Goal: Transaction & Acquisition: Purchase product/service

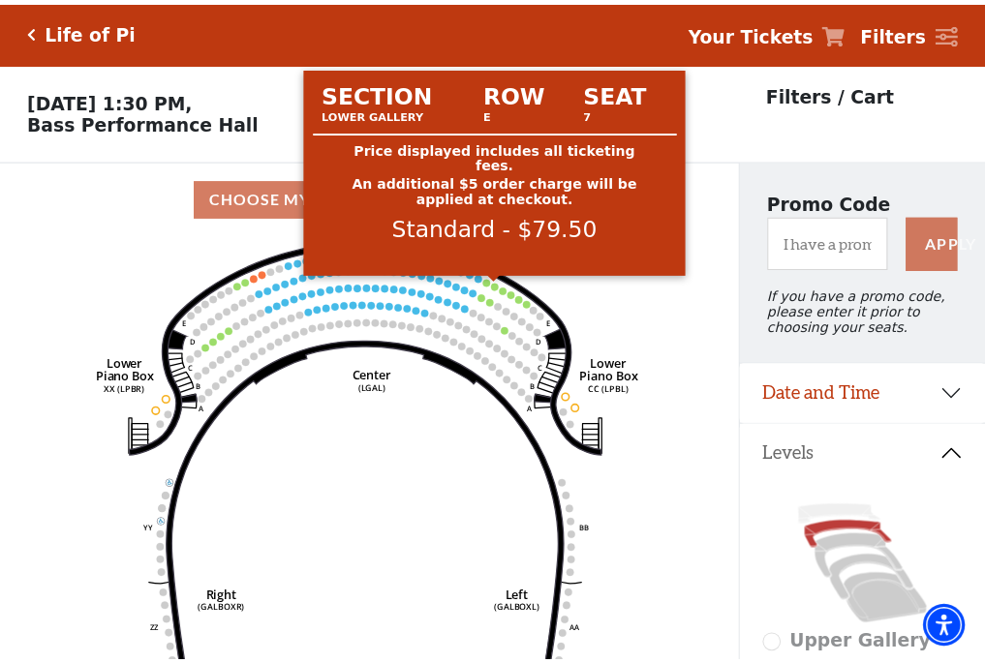
scroll to position [90, 0]
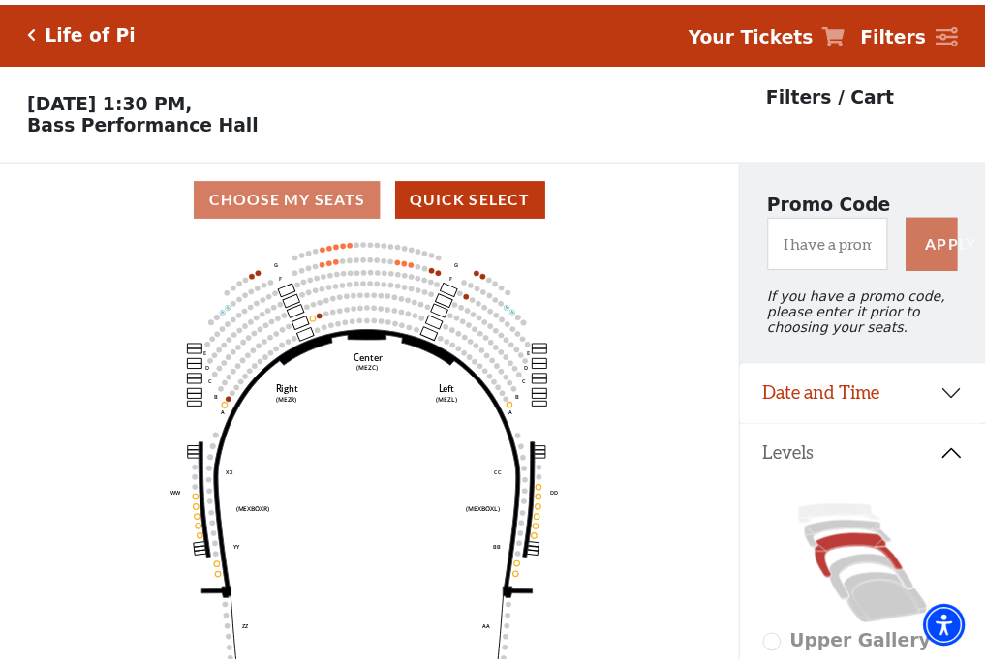
scroll to position [90, 0]
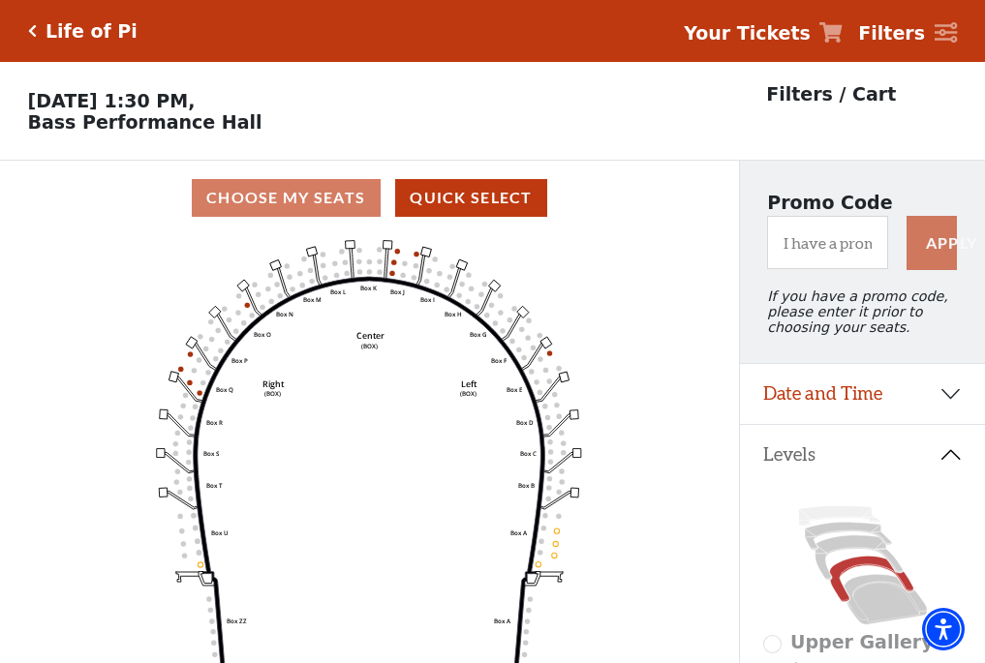
scroll to position [90, 0]
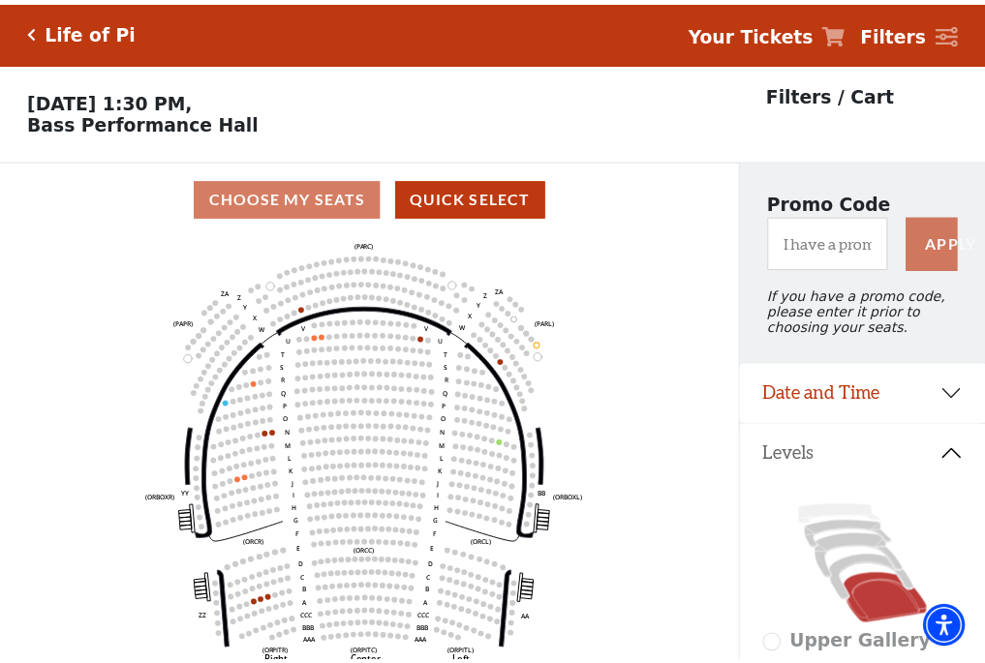
scroll to position [90, 0]
